Goal: Task Accomplishment & Management: Complete application form

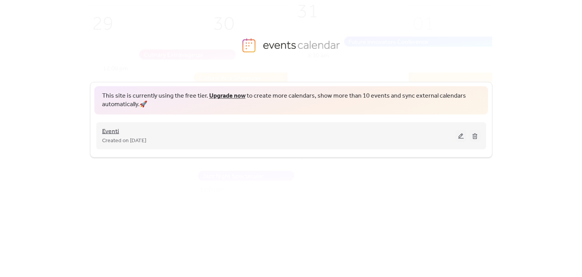
click at [109, 133] on span "Eventi" at bounding box center [110, 130] width 17 height 9
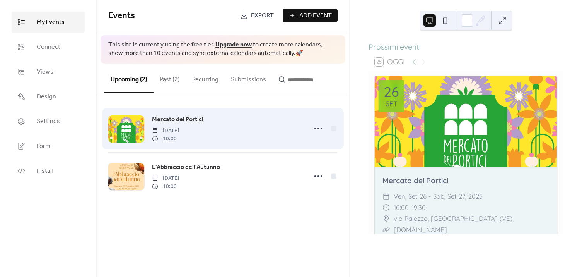
click at [166, 119] on span "Mercato dei Portici" at bounding box center [177, 119] width 51 height 9
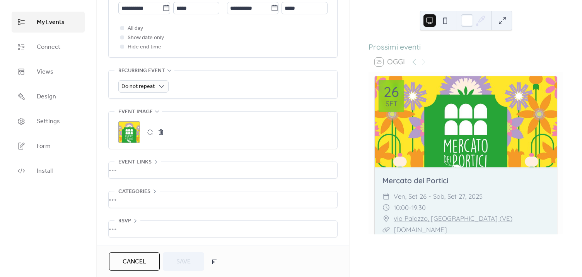
scroll to position [296, 0]
click at [150, 131] on button "button" at bounding box center [150, 131] width 11 height 11
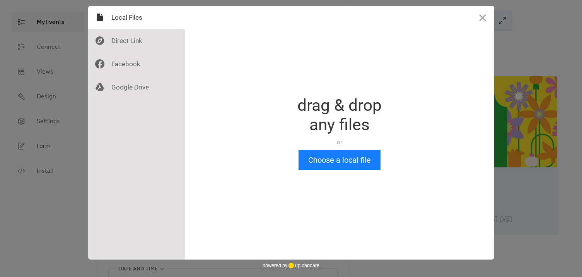
scroll to position [0, 0]
click at [322, 162] on button "Choose a local file" at bounding box center [340, 160] width 82 height 20
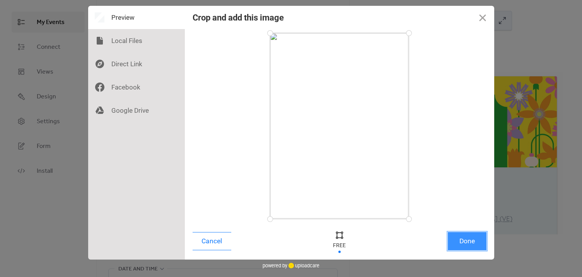
click at [464, 240] on button "Done" at bounding box center [467, 241] width 39 height 18
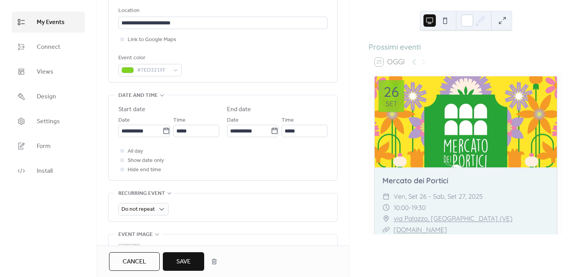
scroll to position [156, 0]
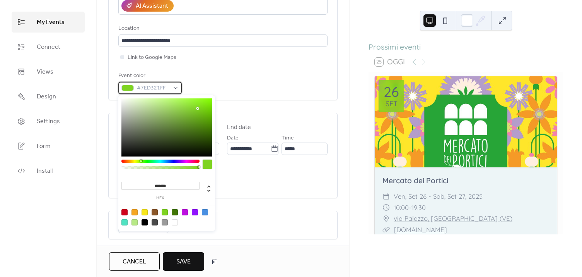
click at [128, 85] on div at bounding box center [127, 88] width 12 height 6
click at [134, 210] on div at bounding box center [135, 212] width 6 height 6
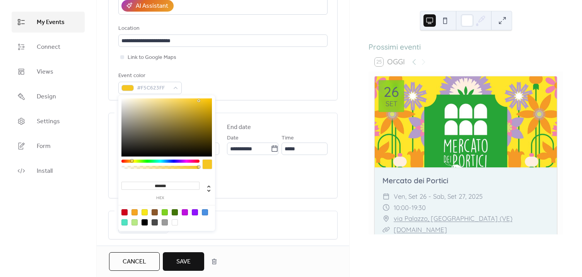
type input "*******"
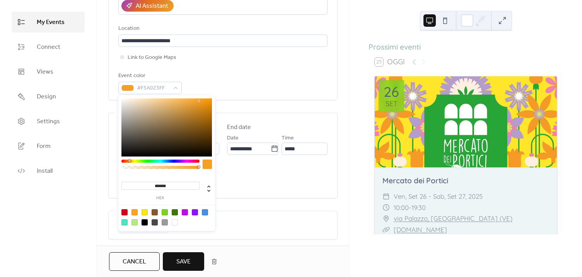
click at [129, 160] on div at bounding box center [129, 160] width 2 height 2
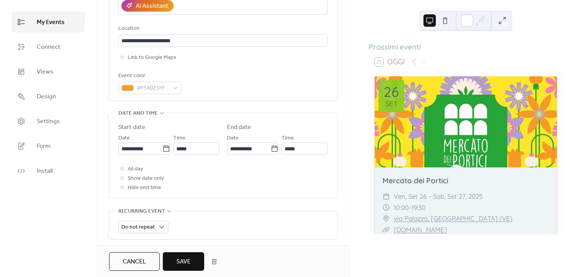
click at [185, 261] on span "Save" at bounding box center [183, 261] width 14 height 9
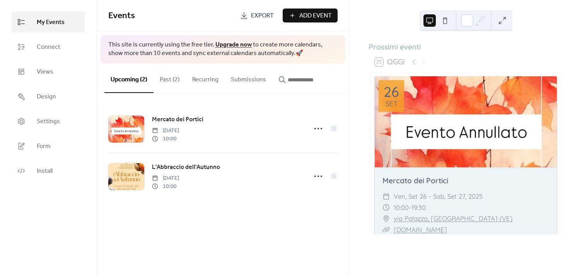
click at [311, 14] on span "Add Event" at bounding box center [315, 15] width 32 height 9
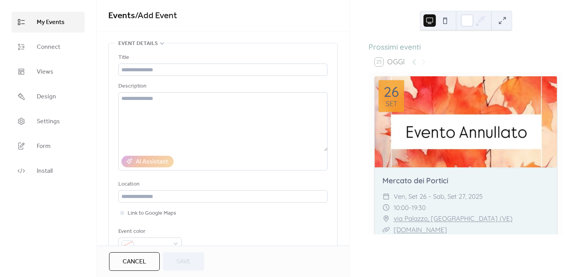
click at [52, 26] on span "My Events" at bounding box center [51, 22] width 28 height 9
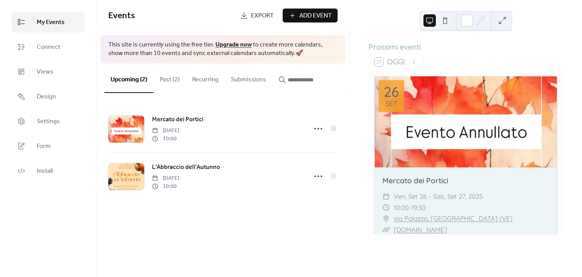
click at [171, 82] on button "Past (2)" at bounding box center [170, 77] width 32 height 29
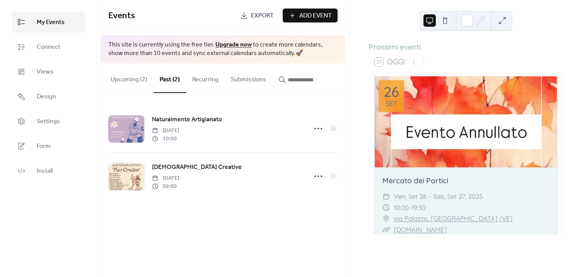
click at [137, 76] on button "Upcoming (2)" at bounding box center [128, 77] width 49 height 29
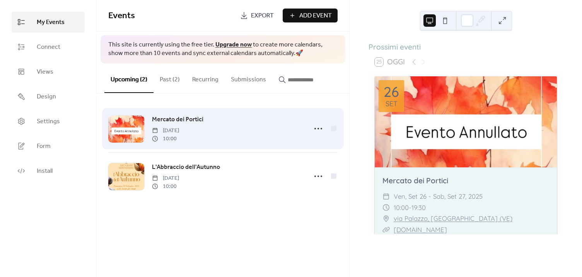
click at [127, 128] on div at bounding box center [126, 128] width 36 height 27
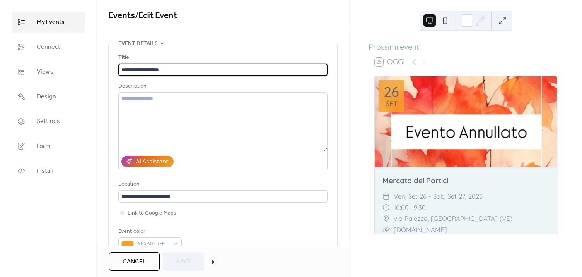
click at [48, 18] on span "My Events" at bounding box center [51, 22] width 28 height 9
